Goal: Check status: Check status

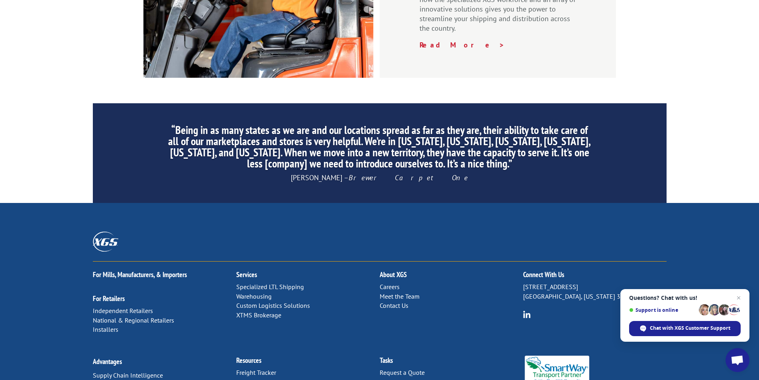
scroll to position [1196, 0]
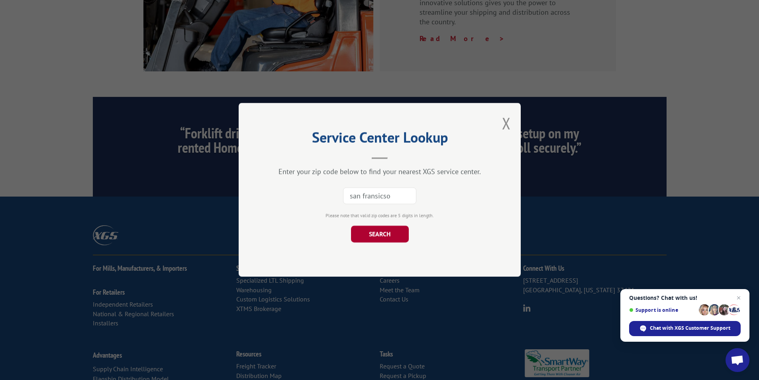
click at [364, 234] on button "SEARCH" at bounding box center [380, 234] width 58 height 17
type input "s"
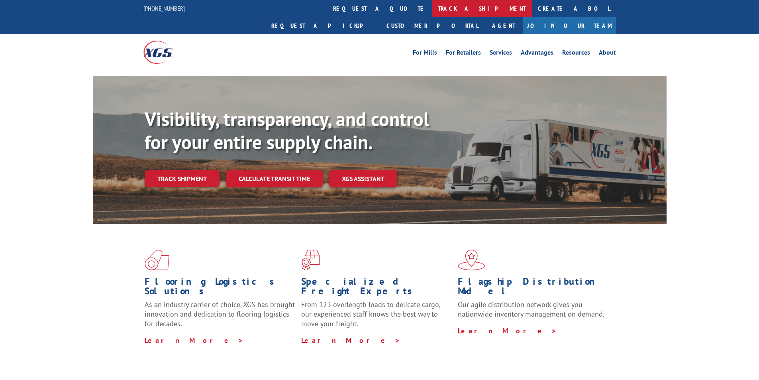
click at [432, 4] on link "track a shipment" at bounding box center [482, 8] width 100 height 17
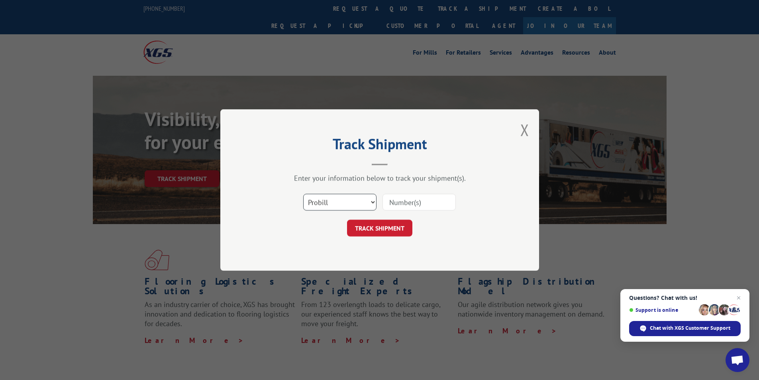
click at [373, 206] on select "Select category... Probill BOL PO" at bounding box center [339, 202] width 73 height 17
select select "bol"
click at [303, 194] on select "Select category... Probill BOL PO" at bounding box center [339, 202] width 73 height 17
click at [397, 199] on input at bounding box center [419, 202] width 73 height 17
type input "50861758"
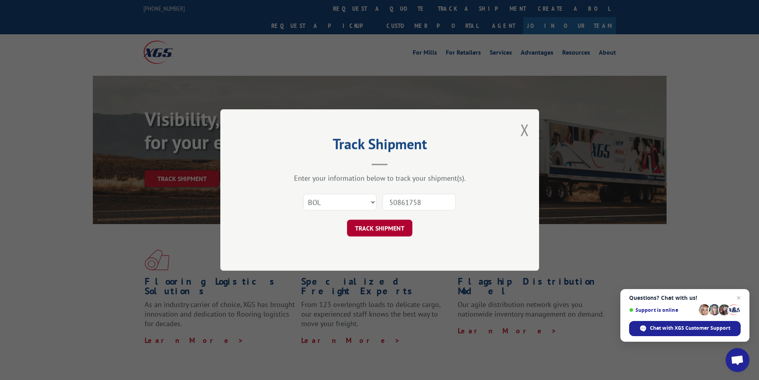
click at [379, 230] on button "TRACK SHIPMENT" at bounding box center [379, 228] width 65 height 17
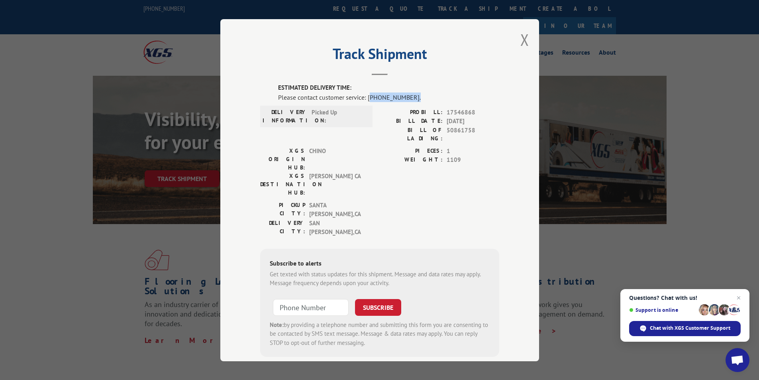
drag, startPoint x: 407, startPoint y: 96, endPoint x: 367, endPoint y: 98, distance: 40.7
click at [367, 98] on div "Please contact customer service: [PHONE_NUMBER]." at bounding box center [388, 97] width 221 height 10
copy div "844) 947-7447."
click at [523, 37] on button "Close modal" at bounding box center [525, 39] width 9 height 21
